Goal: Task Accomplishment & Management: Complete application form

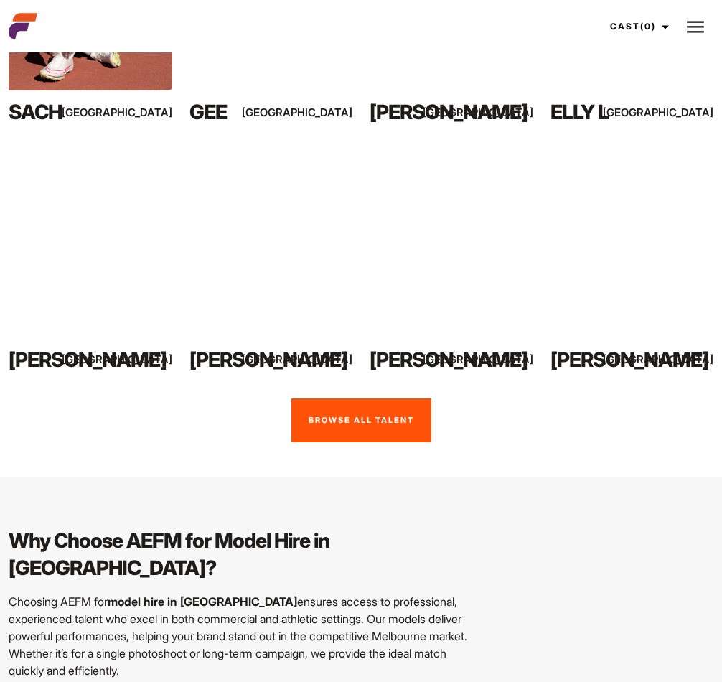
scroll to position [1112, 0]
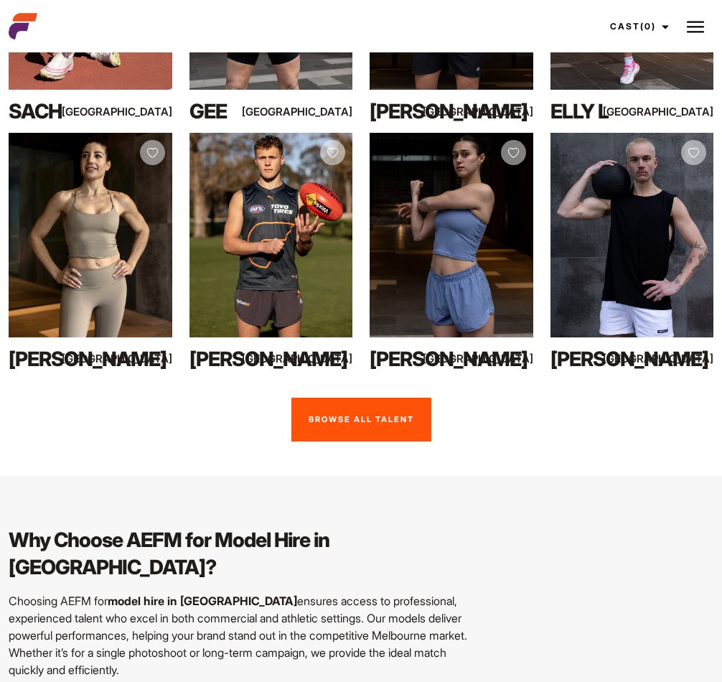
click at [394, 398] on link "Browse all talent" at bounding box center [361, 420] width 140 height 44
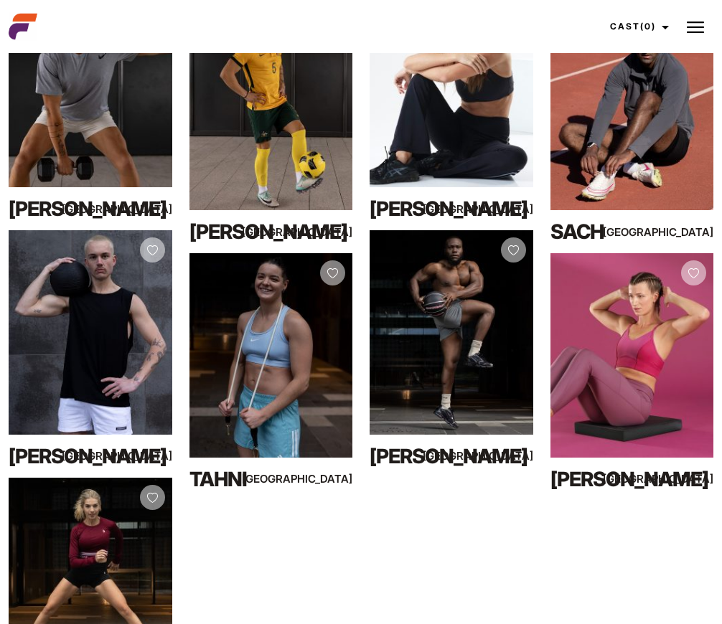
scroll to position [3586, 0]
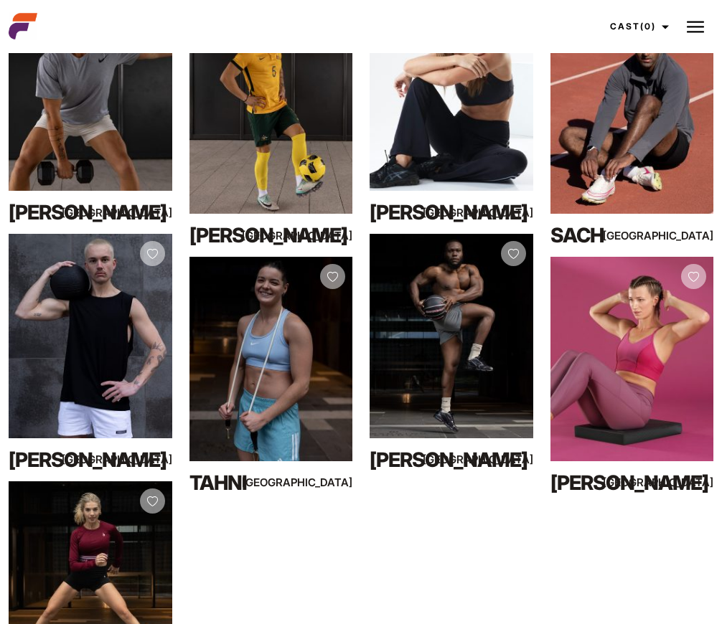
click at [708, 22] on button at bounding box center [695, 27] width 36 height 36
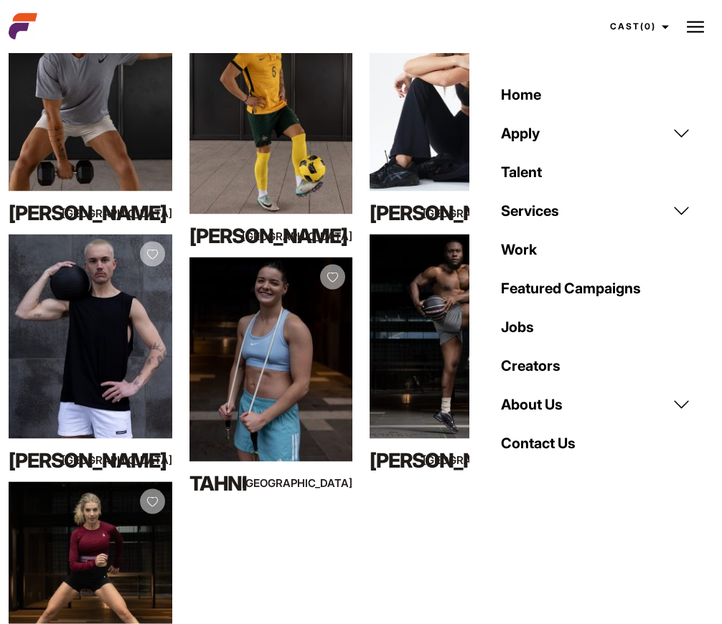
scroll to position [3586, 0]
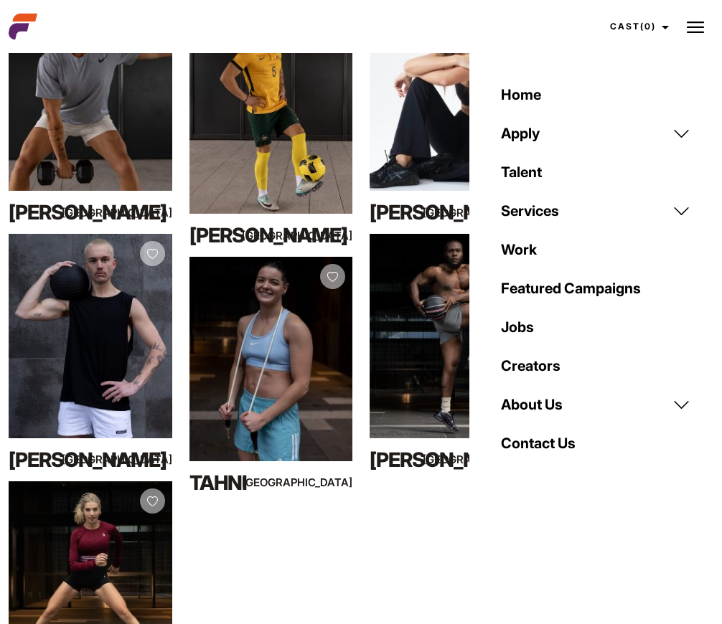
click at [675, 135] on link "Apply" at bounding box center [595, 133] width 207 height 39
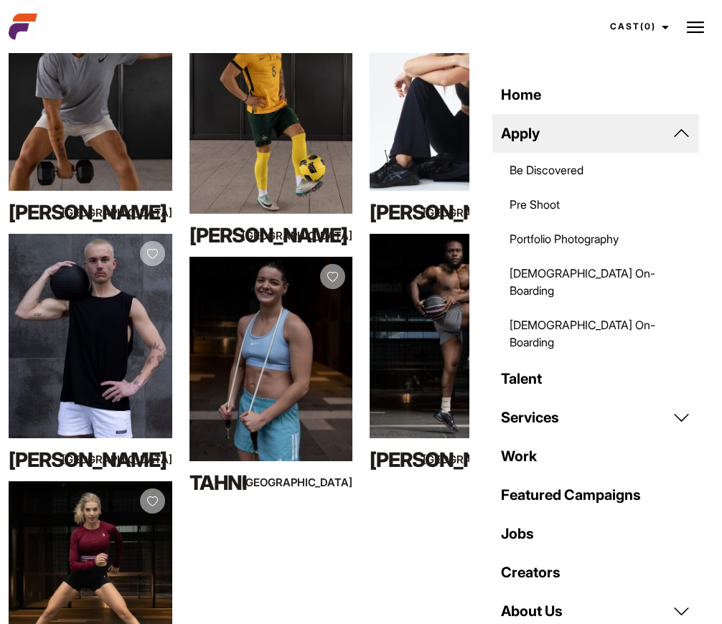
click at [570, 179] on link "Be Discovered" at bounding box center [595, 170] width 207 height 34
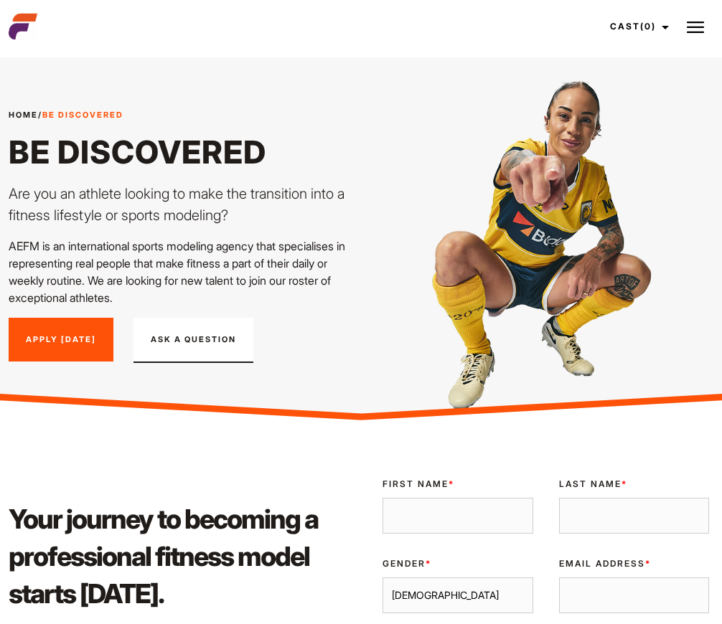
click at [692, 32] on img at bounding box center [695, 27] width 17 height 17
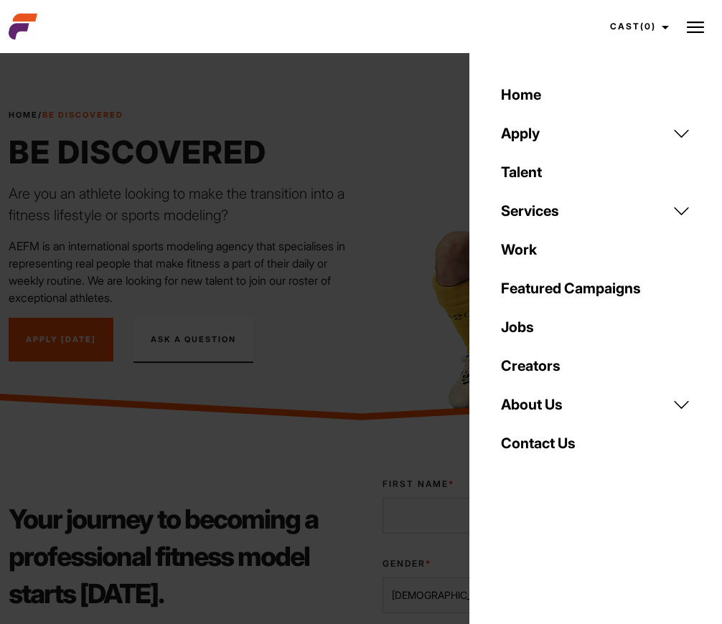
click at [540, 330] on link "Jobs" at bounding box center [595, 327] width 207 height 39
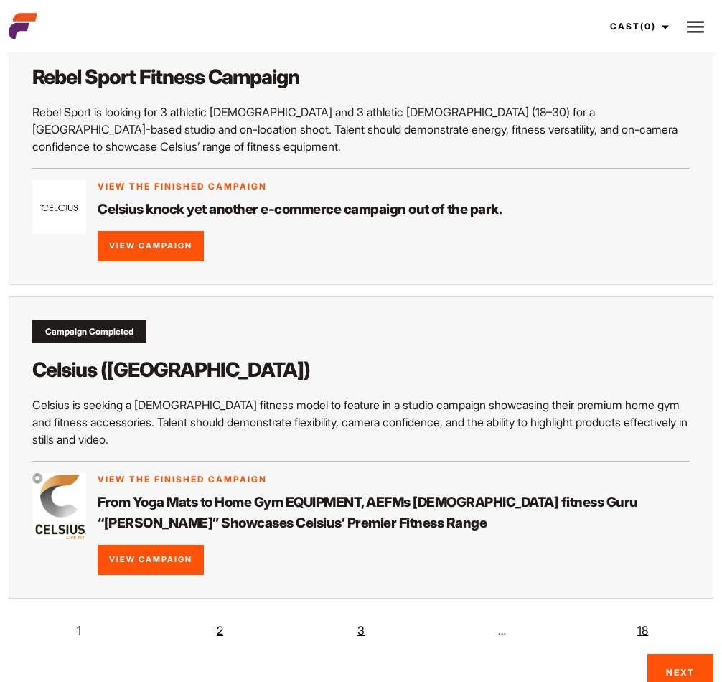
scroll to position [2494, 0]
click at [689, 624] on link "Next" at bounding box center [680, 672] width 66 height 37
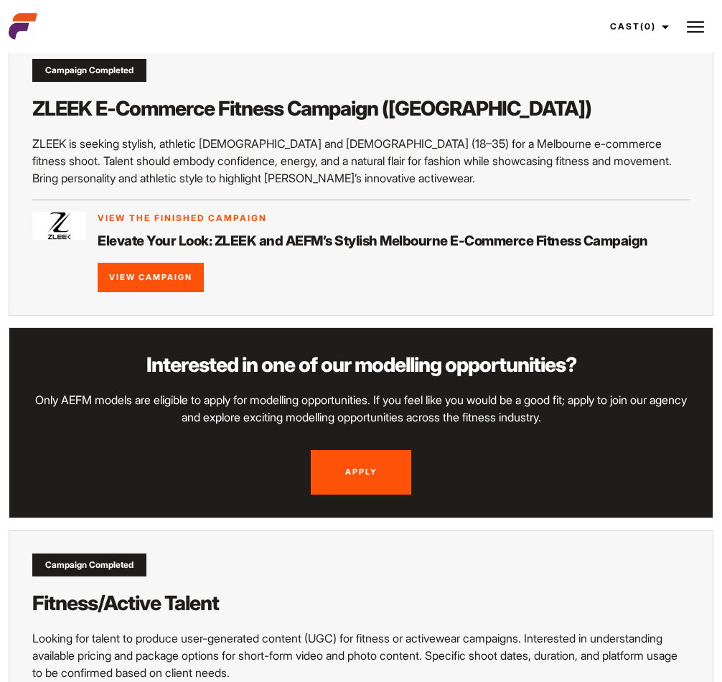
scroll to position [1071, 0]
